Goal: Find specific page/section: Find specific page/section

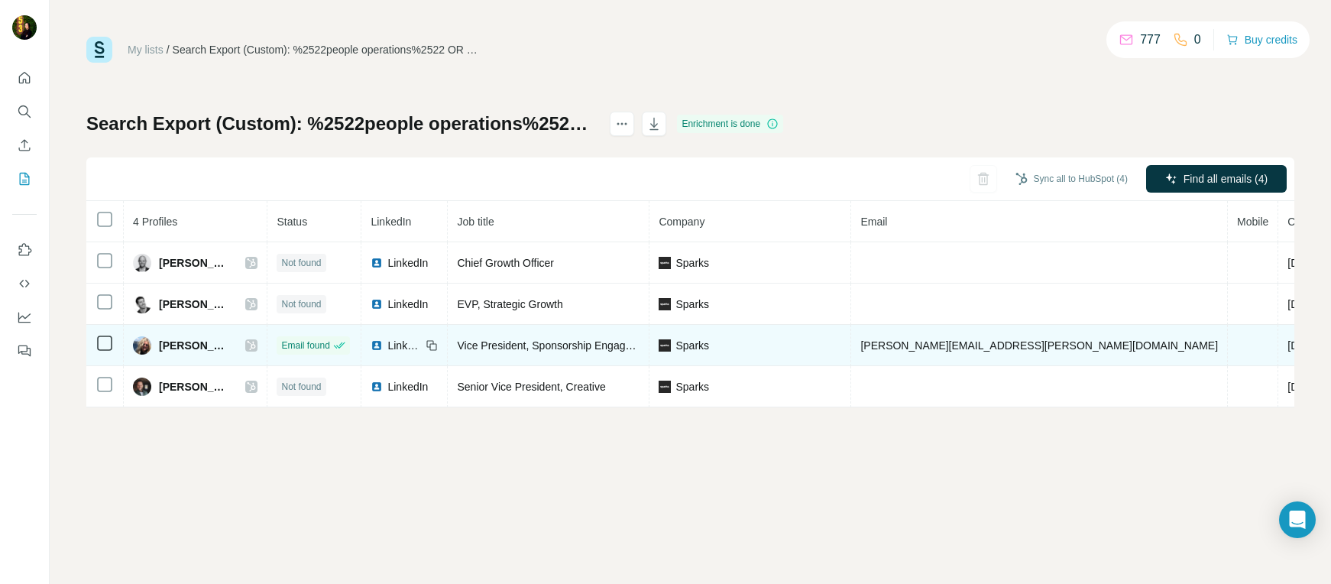
click at [256, 346] on icon at bounding box center [251, 345] width 9 height 12
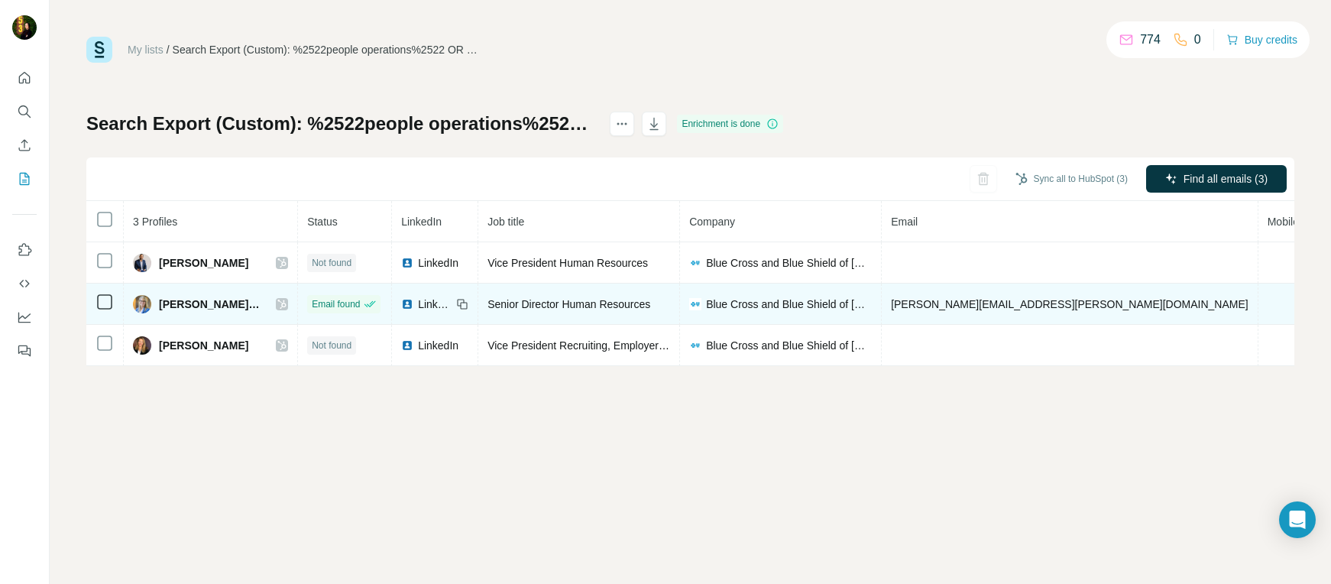
click at [277, 307] on icon at bounding box center [281, 304] width 9 height 12
